Goal: Information Seeking & Learning: Learn about a topic

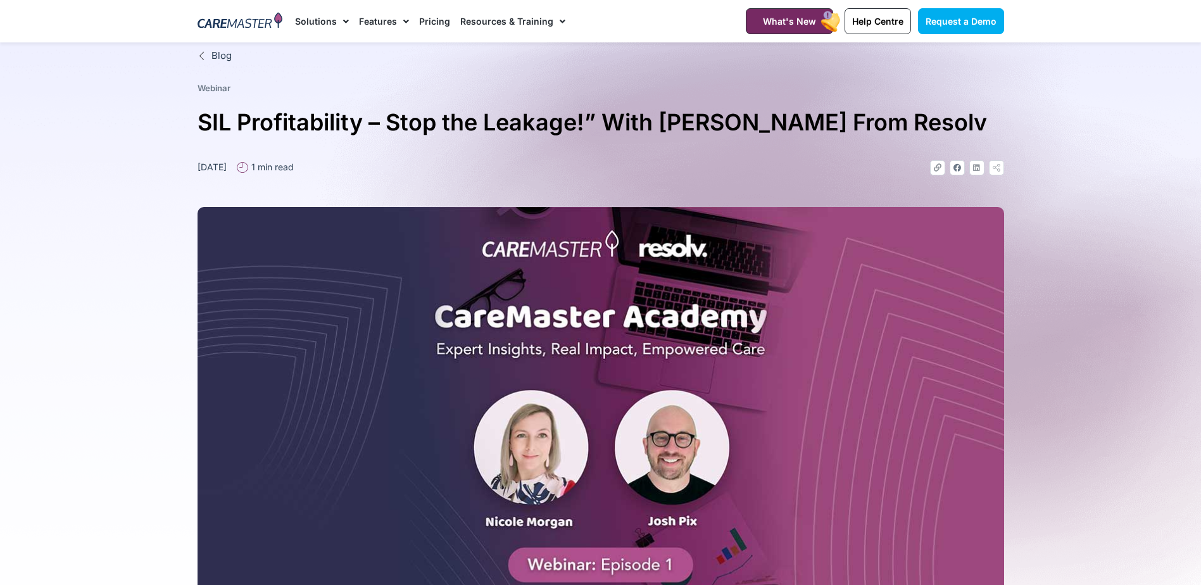
click at [434, 17] on link "Pricing" at bounding box center [434, 21] width 31 height 42
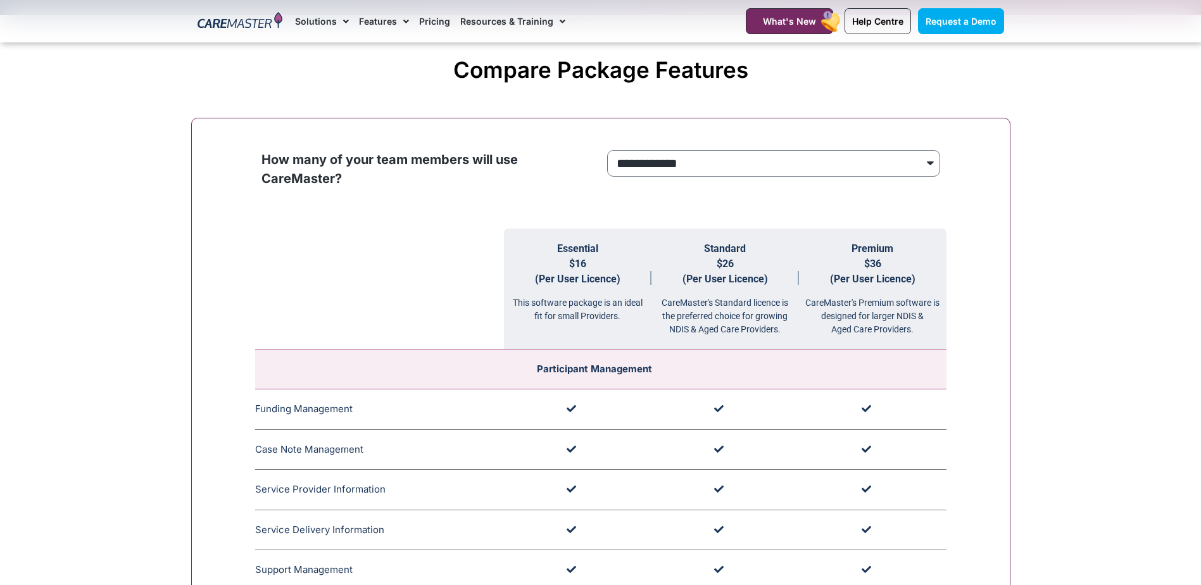
scroll to position [1172, 0]
click at [717, 159] on select "**********" at bounding box center [773, 164] width 333 height 27
select select "***"
click at [607, 151] on select "**********" at bounding box center [773, 164] width 333 height 27
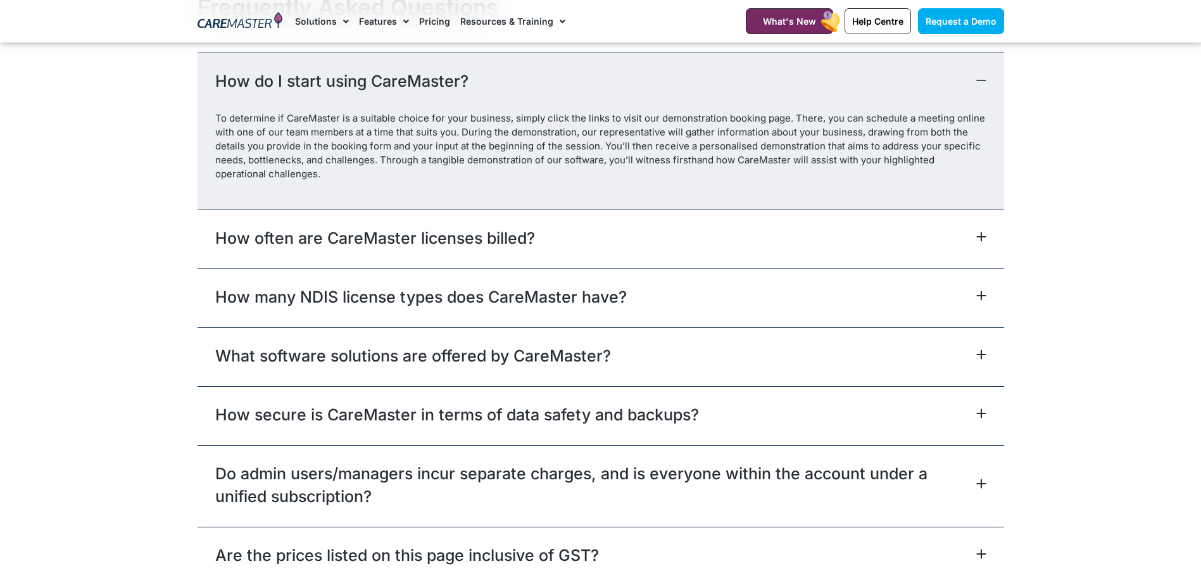
scroll to position [5609, 0]
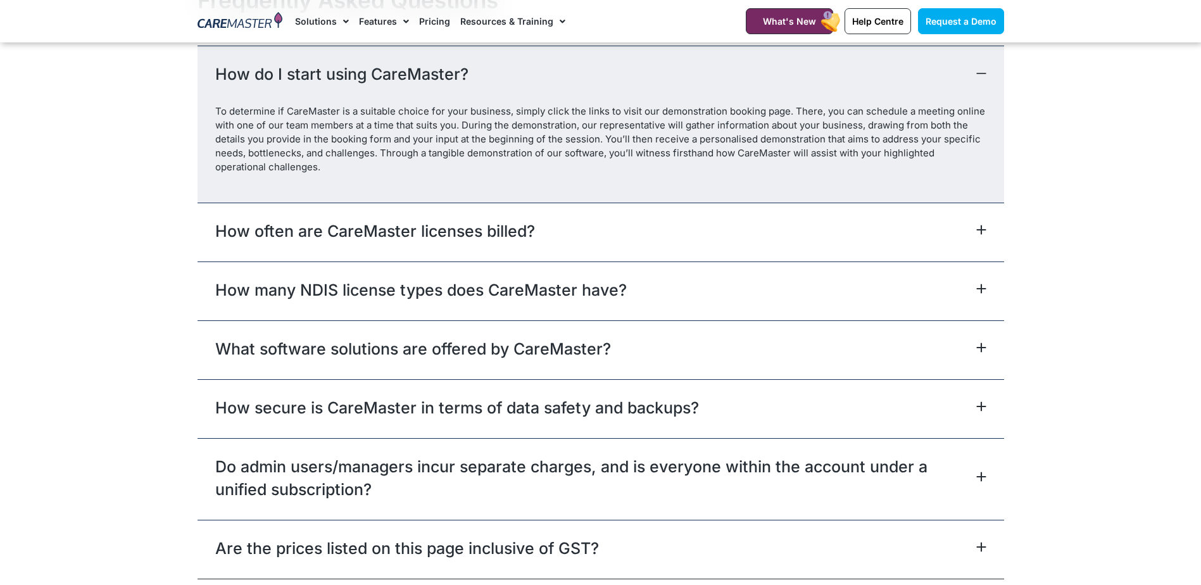
click at [816, 354] on div "What software solutions are offered by CareMaster?" at bounding box center [601, 349] width 807 height 59
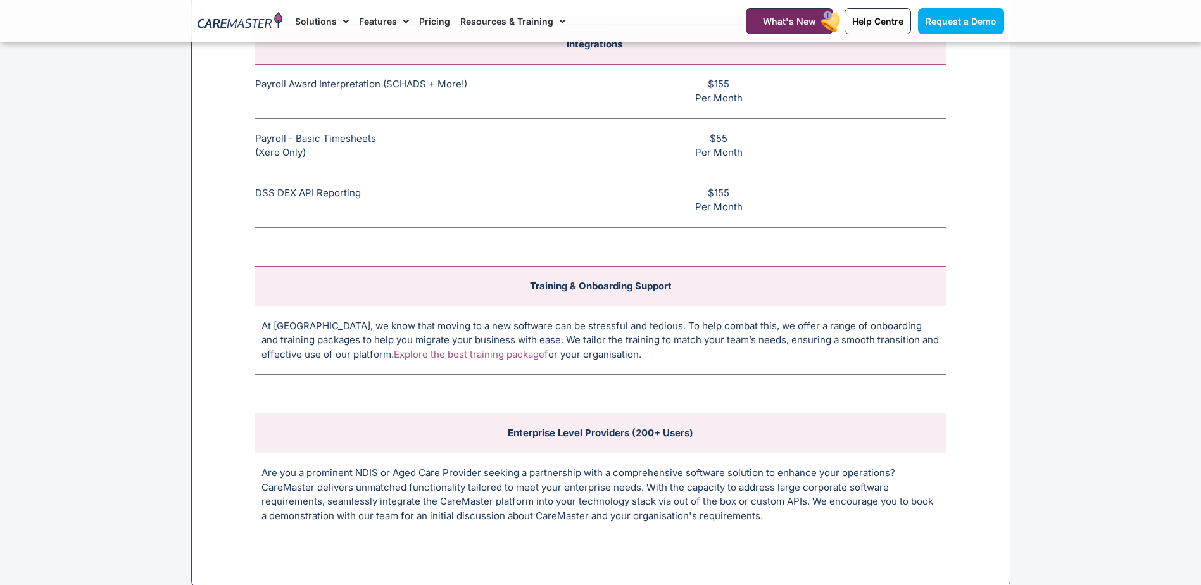
scroll to position [4563, 0]
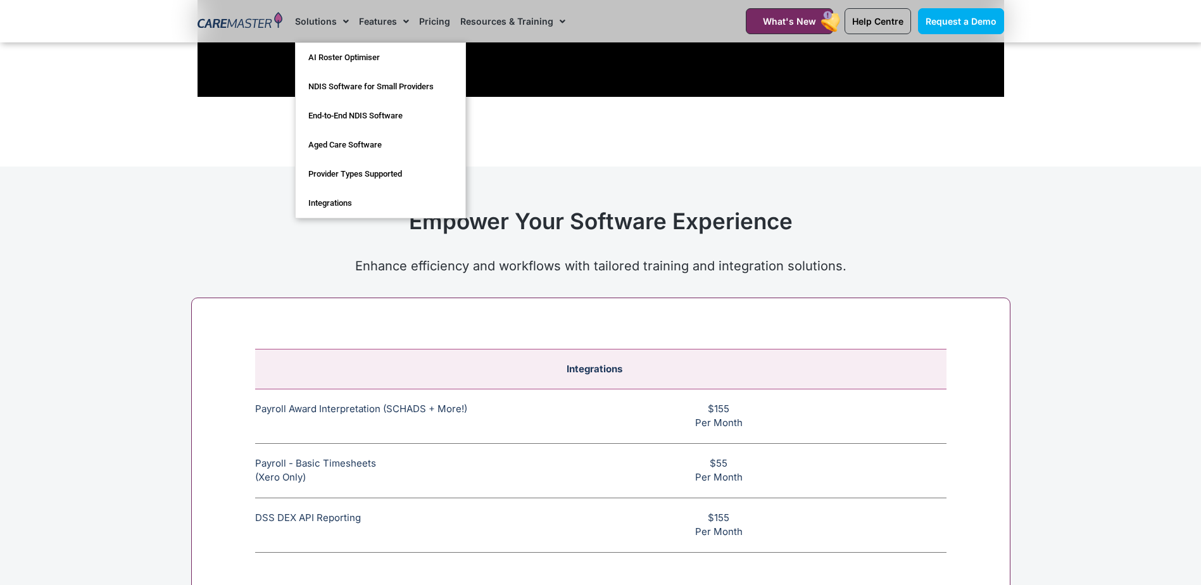
click at [337, 23] on span "Menu" at bounding box center [343, 22] width 12 height 22
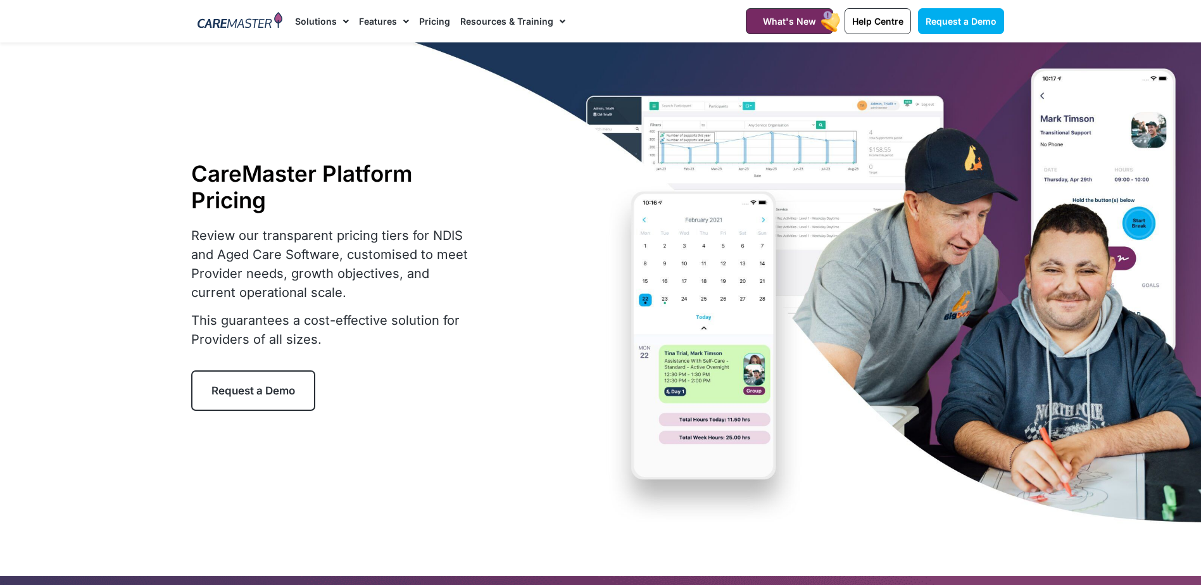
click at [337, 23] on span "Menu" at bounding box center [343, 22] width 12 height 22
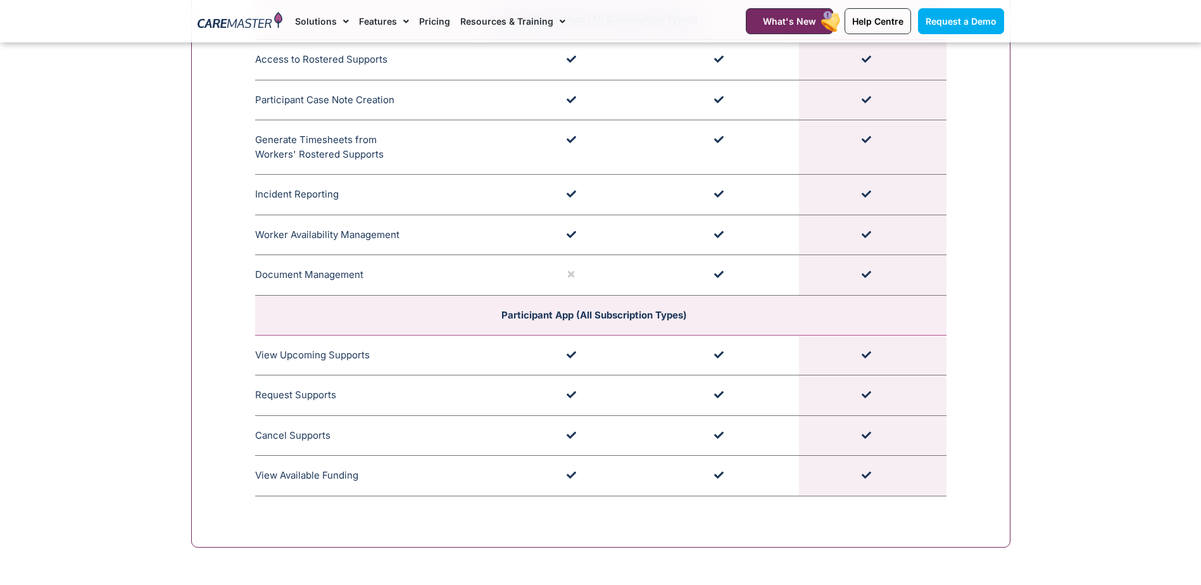
scroll to position [3503, 0]
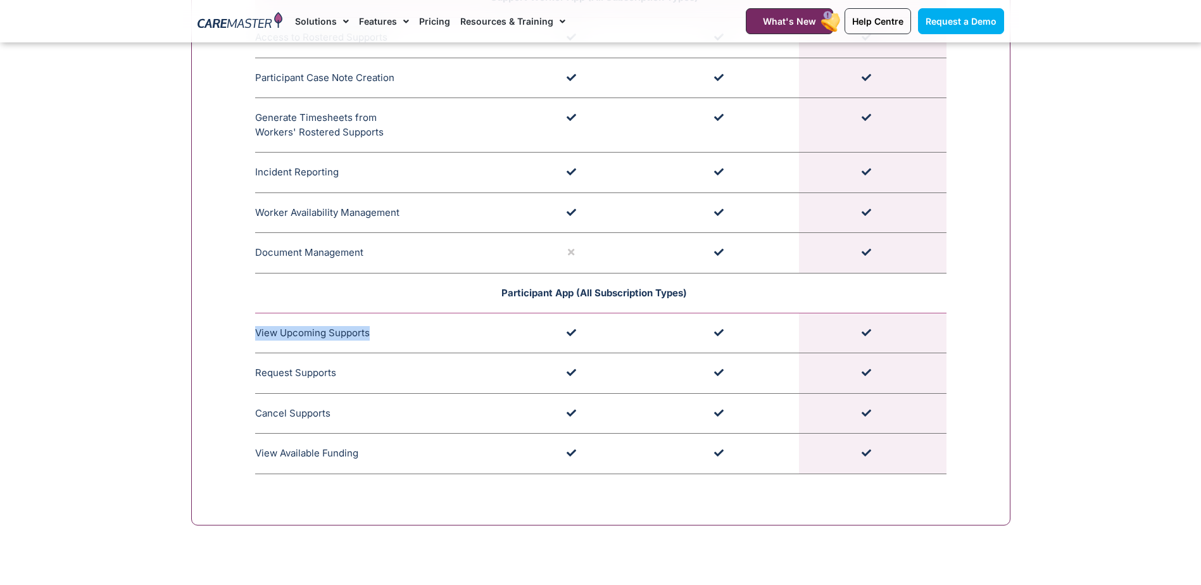
drag, startPoint x: 495, startPoint y: 289, endPoint x: 702, endPoint y: 289, distance: 207.0
click at [702, 289] on td "Participant App (All Subscription Types)" at bounding box center [600, 293] width 691 height 40
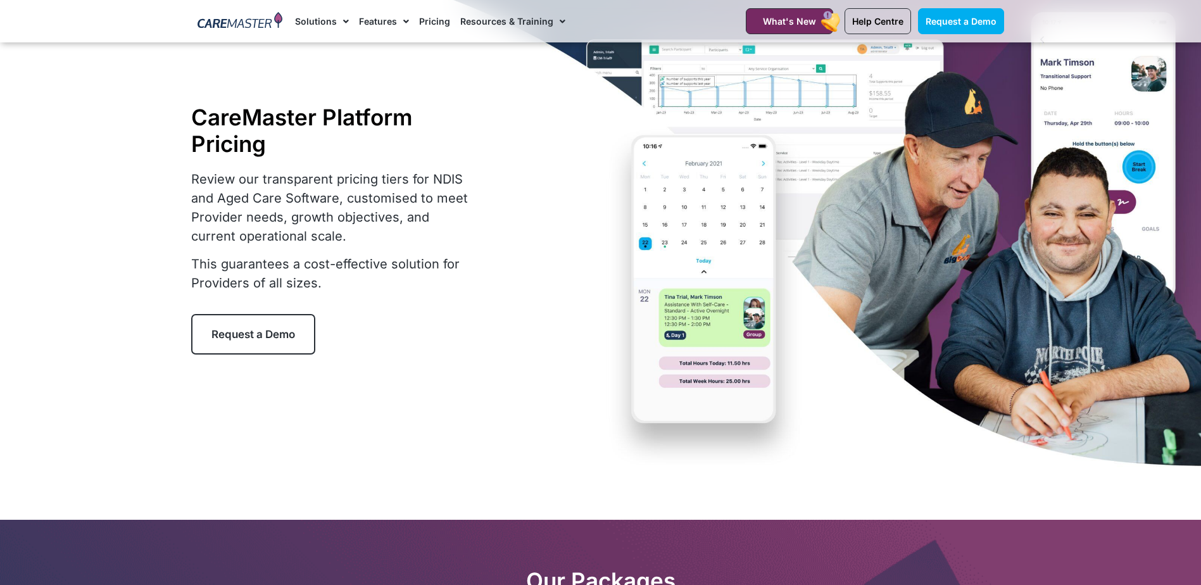
scroll to position [0, 0]
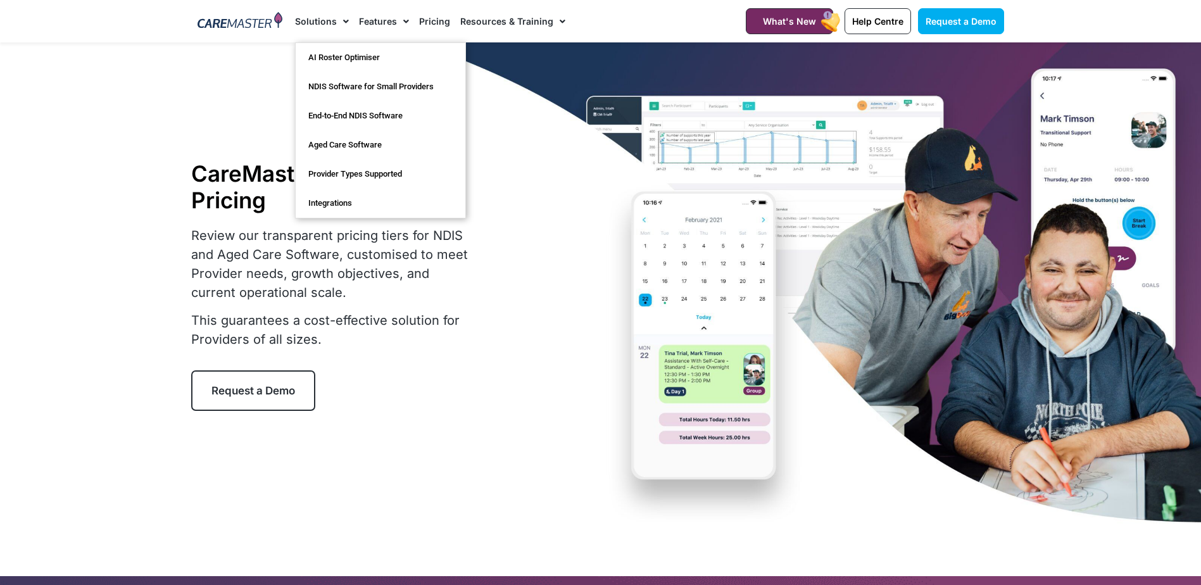
click at [339, 21] on span "Menu" at bounding box center [343, 22] width 12 height 22
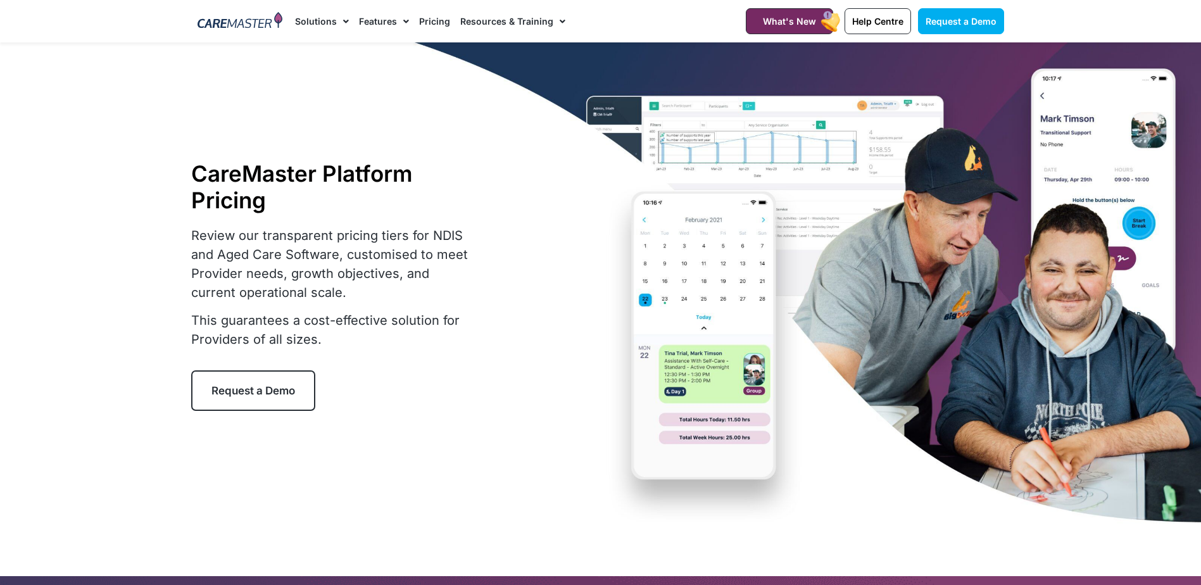
click at [339, 21] on span "Menu" at bounding box center [343, 22] width 12 height 22
click at [384, 268] on p "Review our transparent pricing tiers for NDIS and Aged Care Software, customise…" at bounding box center [333, 264] width 285 height 76
click at [476, 191] on div "CareMaster Platform Pricing Review our transparent pricing tiers for NDIS and A…" at bounding box center [370, 285] width 358 height 251
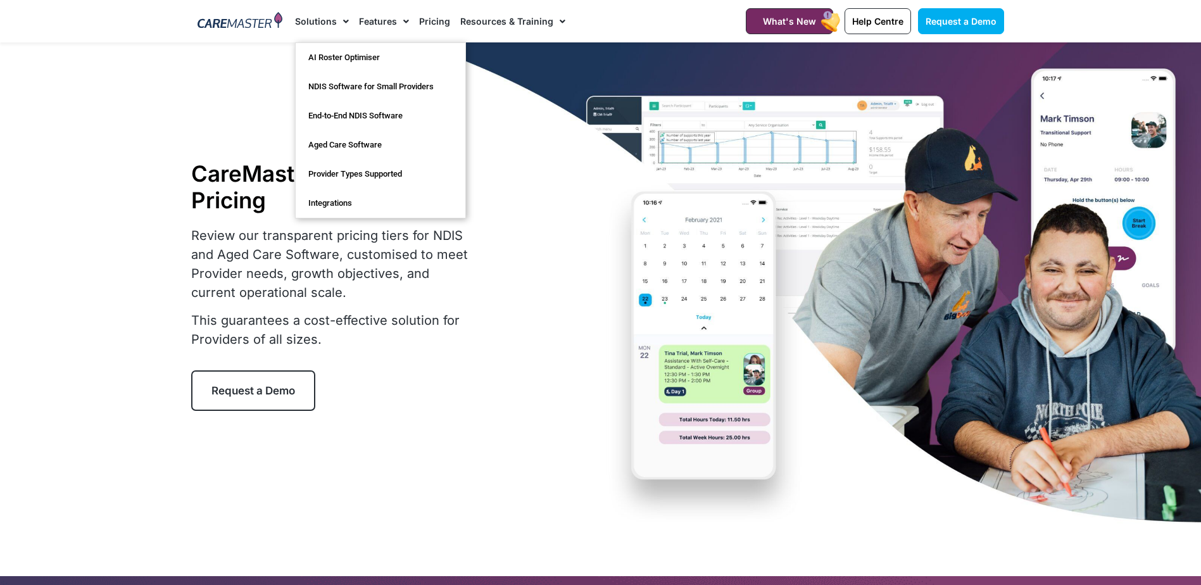
click at [337, 27] on span "Menu" at bounding box center [343, 22] width 12 height 22
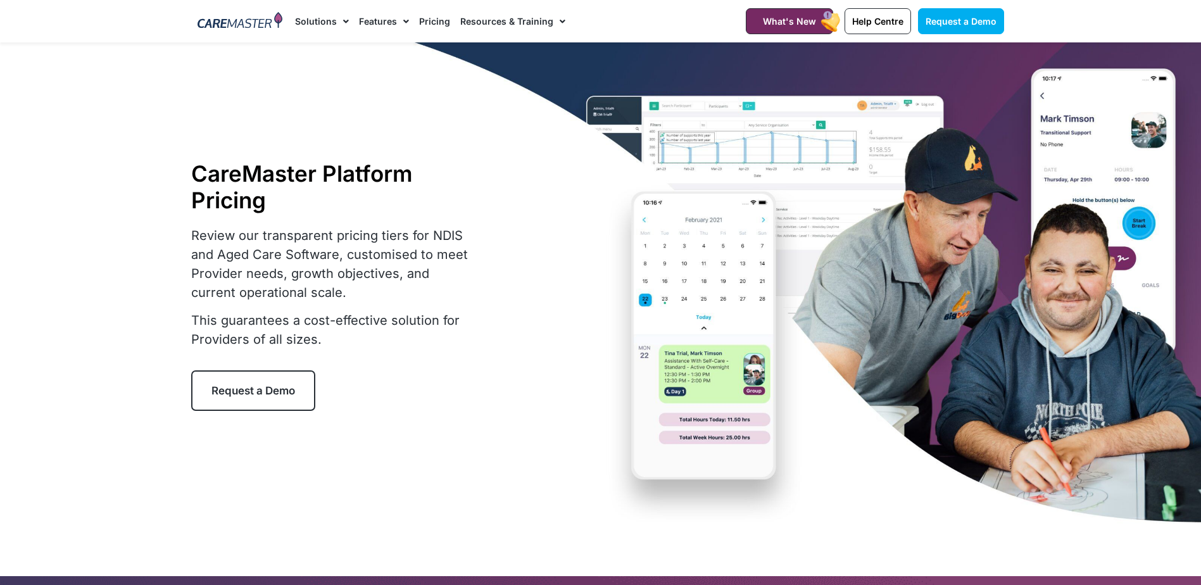
click at [332, 25] on link "Solutions" at bounding box center [322, 21] width 54 height 42
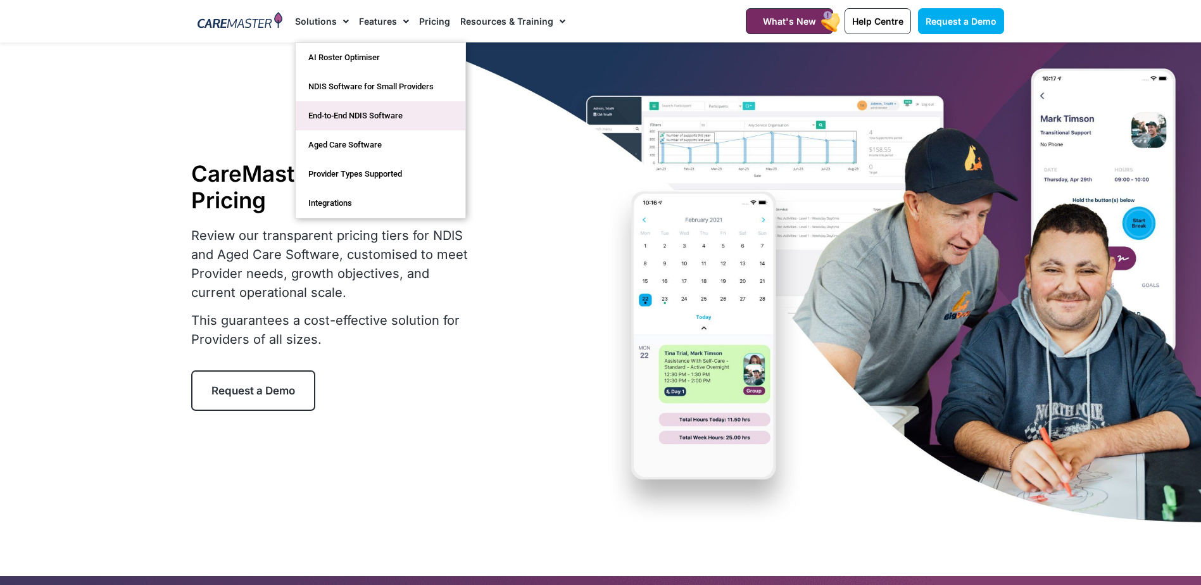
click at [368, 112] on link "End-to-End NDIS Software" at bounding box center [381, 115] width 170 height 29
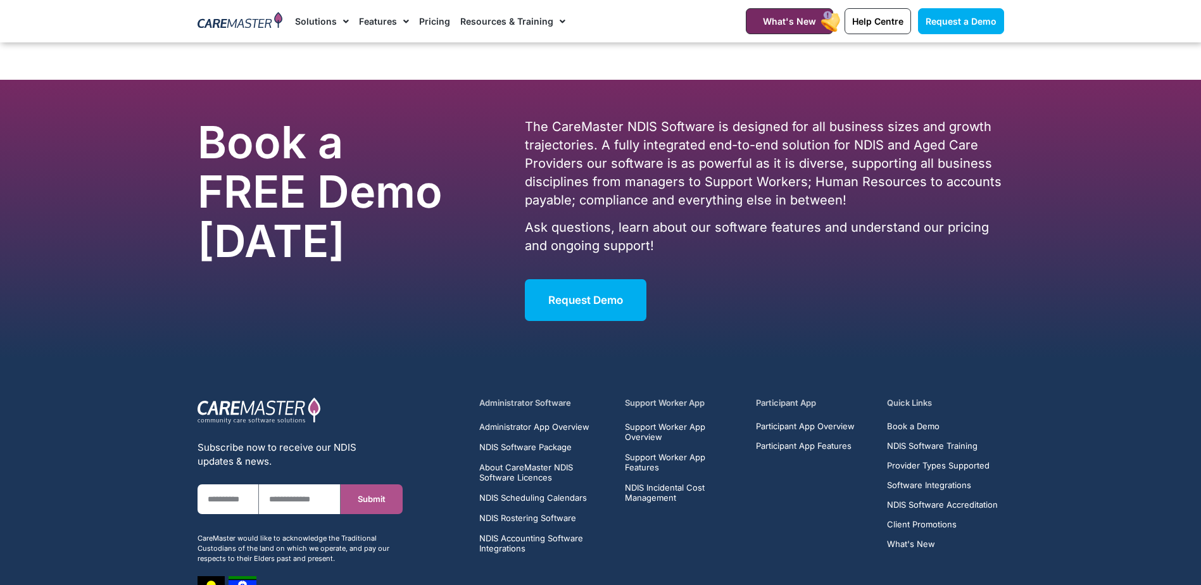
scroll to position [4633, 0]
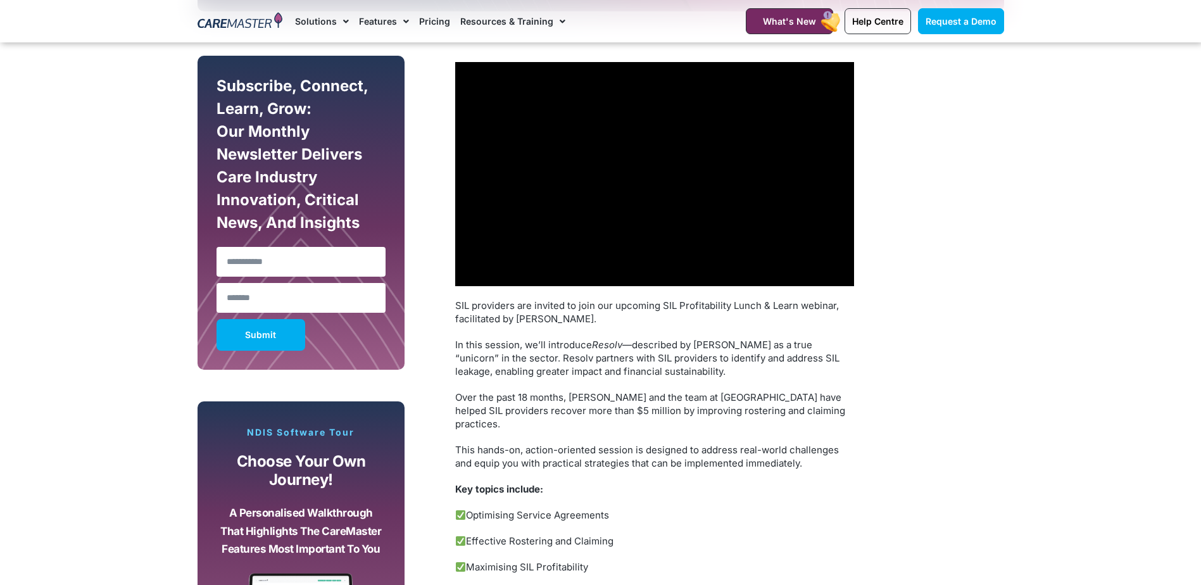
scroll to position [857, 0]
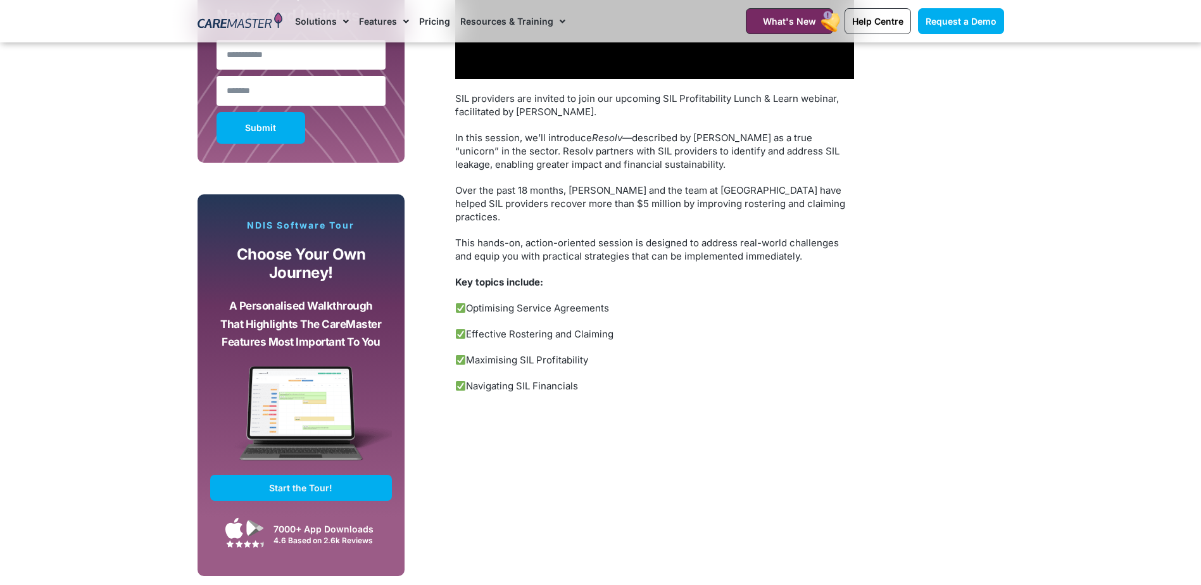
drag, startPoint x: 487, startPoint y: 296, endPoint x: 760, endPoint y: 325, distance: 274.4
click at [760, 327] on p "Effective Rostering and Claiming" at bounding box center [654, 333] width 399 height 13
drag, startPoint x: 518, startPoint y: 374, endPoint x: 589, endPoint y: 374, distance: 70.9
click at [589, 379] on p "Navigating SIL Financials" at bounding box center [654, 385] width 399 height 13
drag, startPoint x: 589, startPoint y: 374, endPoint x: 648, endPoint y: 256, distance: 131.1
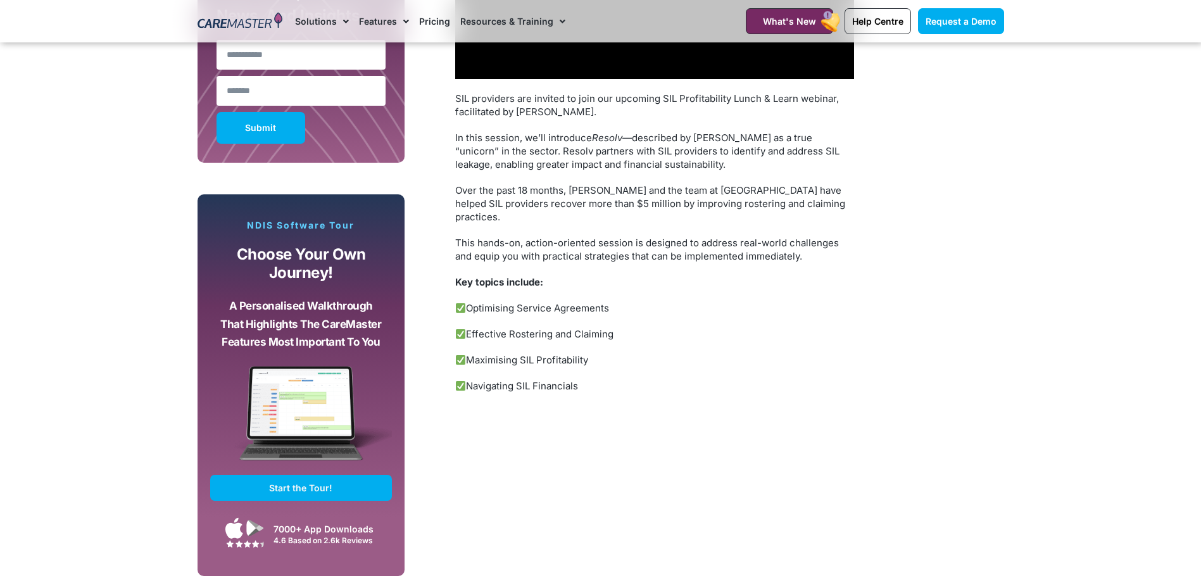
click at [648, 256] on div "SIL providers are invited to join our upcoming SIL Profitability Lunch & Learn …" at bounding box center [654, 242] width 399 height 301
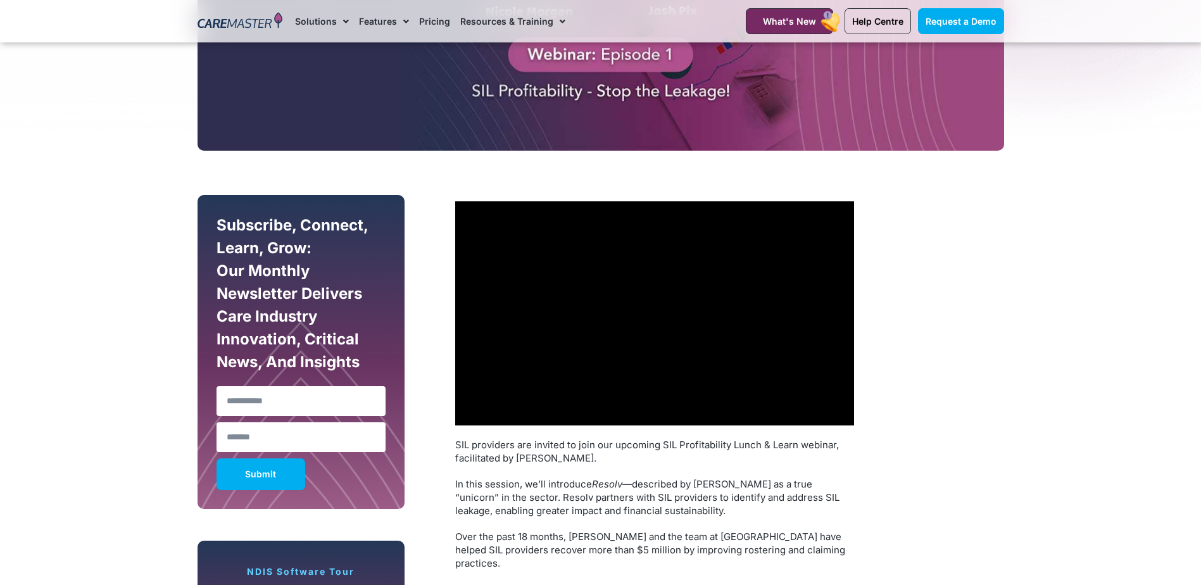
scroll to position [511, 0]
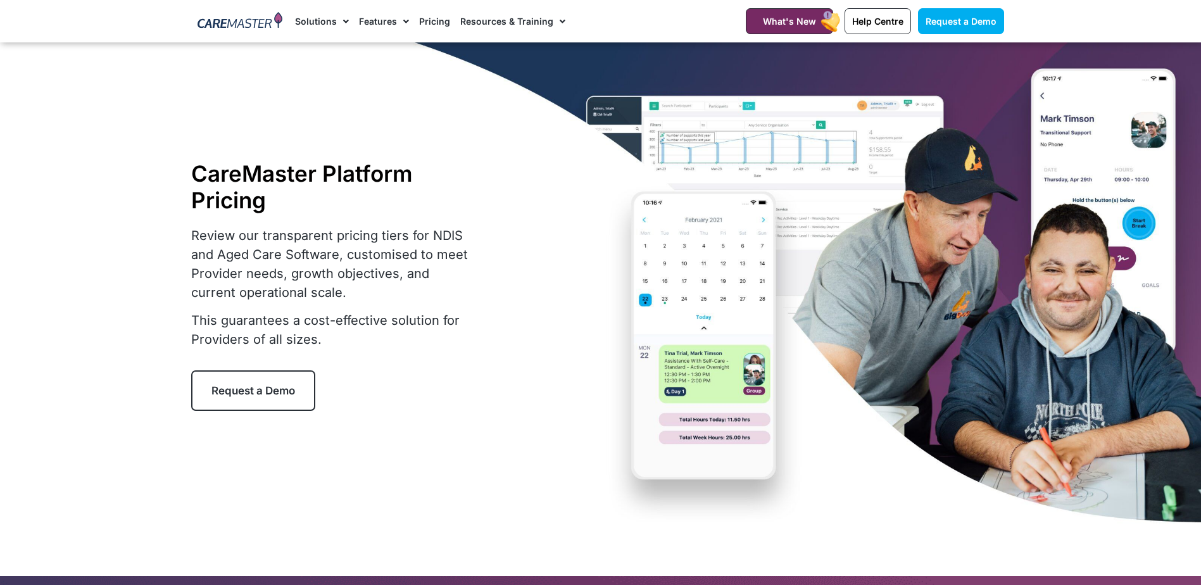
select select "***"
